Goal: Task Accomplishment & Management: Use online tool/utility

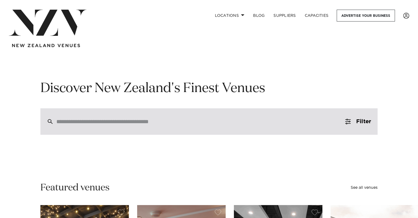
click at [81, 126] on div at bounding box center [209, 121] width 338 height 26
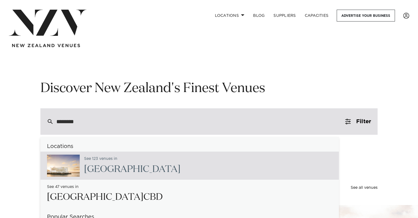
click at [95, 121] on input "********" at bounding box center [197, 121] width 282 height 6
type input "**********"
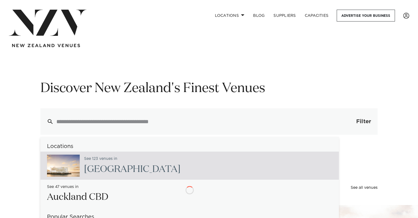
click at [355, 120] on button "Filter 0" at bounding box center [358, 121] width 39 height 26
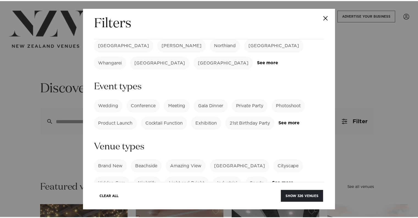
scroll to position [83, 0]
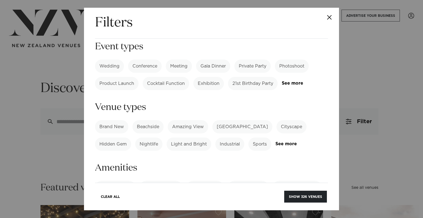
click at [105, 120] on label "Brand New" at bounding box center [111, 126] width 33 height 13
click at [113, 137] on label "Hidden Gem" at bounding box center [113, 143] width 36 height 13
click at [305, 193] on button "Show 326 venues" at bounding box center [305, 196] width 43 height 12
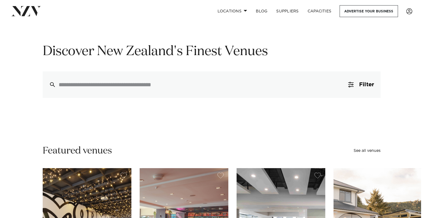
scroll to position [28, 0]
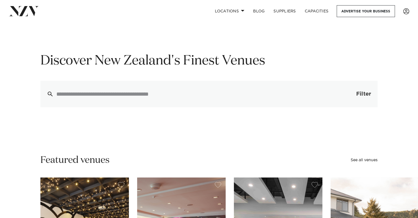
click at [362, 96] on span "Filter" at bounding box center [364, 94] width 15 height 6
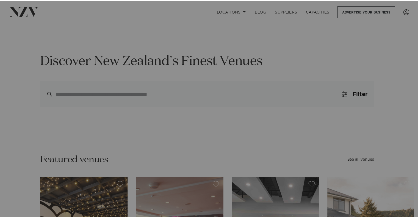
scroll to position [0, 0]
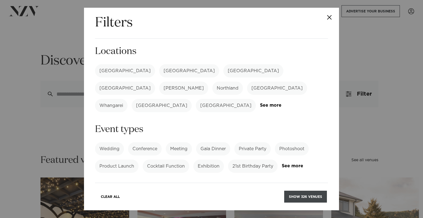
click at [305, 195] on button "Show 326 venues" at bounding box center [305, 196] width 43 height 12
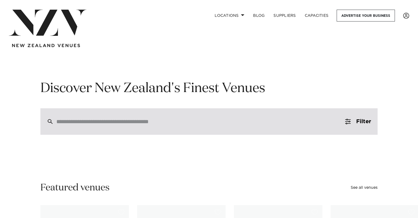
click at [75, 127] on div at bounding box center [209, 121] width 338 height 26
click at [79, 120] on input "search" at bounding box center [197, 121] width 282 height 6
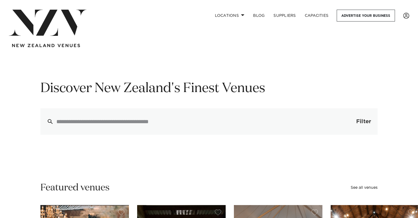
click at [359, 125] on button "Filter 0" at bounding box center [358, 121] width 39 height 26
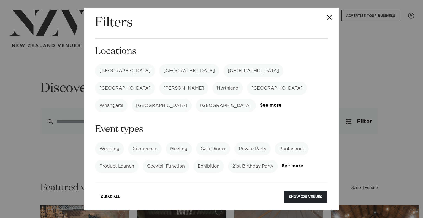
click at [249, 142] on label "Private Party" at bounding box center [252, 148] width 36 height 13
click at [253, 159] on label "21st Birthday Party" at bounding box center [253, 165] width 50 height 13
click at [315, 197] on button "Show 66 venues" at bounding box center [306, 196] width 41 height 12
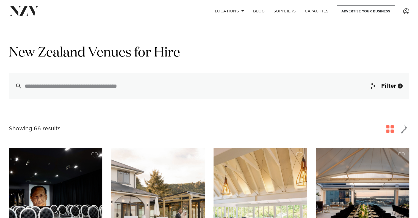
click at [16, 9] on img at bounding box center [24, 11] width 30 height 10
